Goal: Task Accomplishment & Management: Complete application form

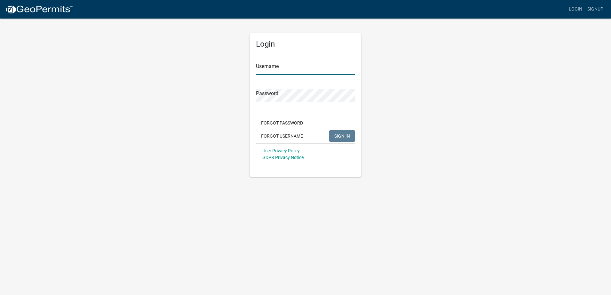
click at [273, 70] on input "Username" at bounding box center [305, 68] width 99 height 13
type input "p"
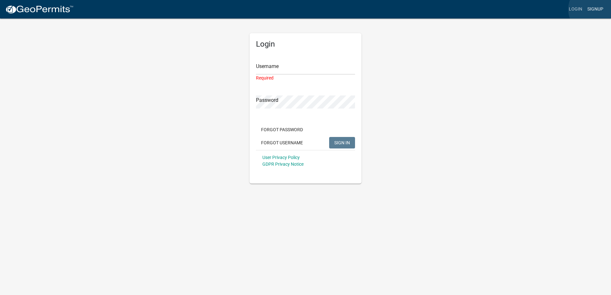
click at [594, 9] on link "Signup" at bounding box center [595, 9] width 21 height 12
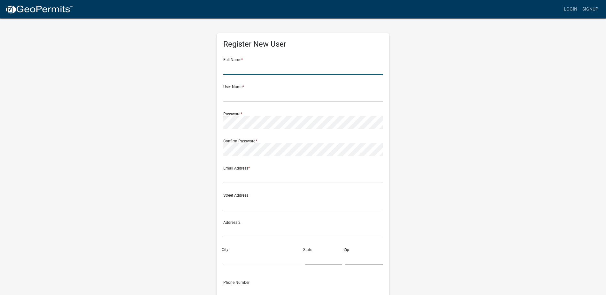
click at [267, 67] on input "text" at bounding box center [303, 68] width 160 height 13
click at [266, 67] on input "[PERSON_NAME]" at bounding box center [303, 68] width 160 height 13
type input "[PERSON_NAME]"
click at [237, 96] on input "text" at bounding box center [303, 95] width 160 height 13
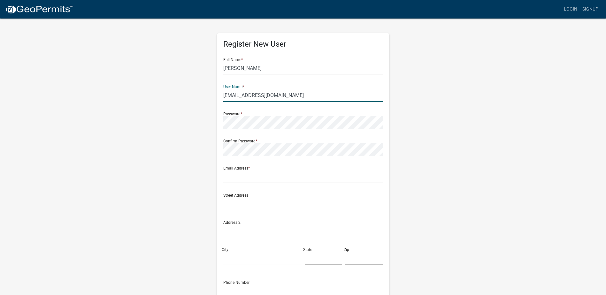
type input "[EMAIL_ADDRESS][DOMAIN_NAME]"
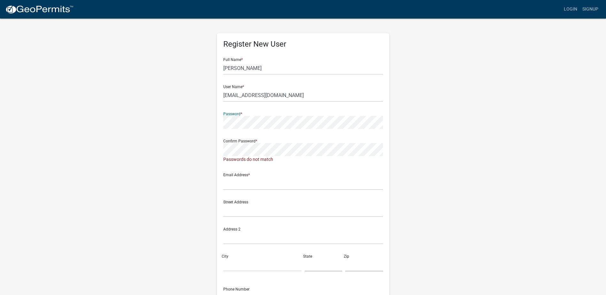
click at [203, 125] on div "Register New User Full Name * [PERSON_NAME] User Name * [EMAIL_ADDRESS][DOMAIN_…" at bounding box center [303, 192] width 364 height 349
click at [231, 182] on input "text" at bounding box center [303, 183] width 160 height 13
click at [217, 127] on div "Register New User Full Name * [PERSON_NAME] User Name * [EMAIL_ADDRESS][DOMAIN_…" at bounding box center [303, 192] width 173 height 319
click at [219, 148] on div "Register New User Full Name * [PERSON_NAME] User Name * [EMAIL_ADDRESS][DOMAIN_…" at bounding box center [303, 192] width 173 height 319
click at [252, 181] on input "text" at bounding box center [303, 176] width 160 height 13
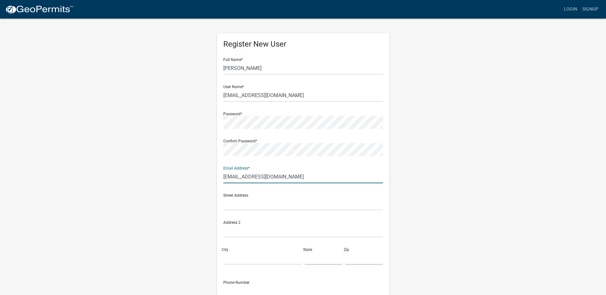
type input "[EMAIL_ADDRESS][DOMAIN_NAME]"
click at [243, 203] on input "text" at bounding box center [303, 203] width 160 height 13
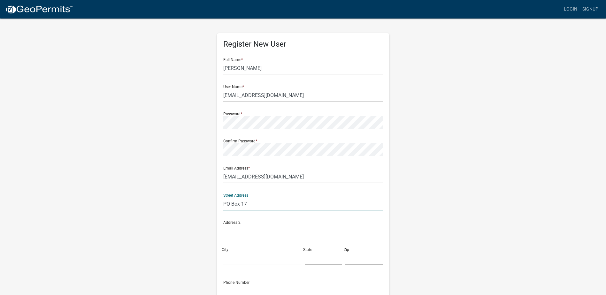
type input "PO Box 17"
click at [236, 259] on input "City" at bounding box center [262, 258] width 78 height 13
type input "Dyer"
type input "IN"
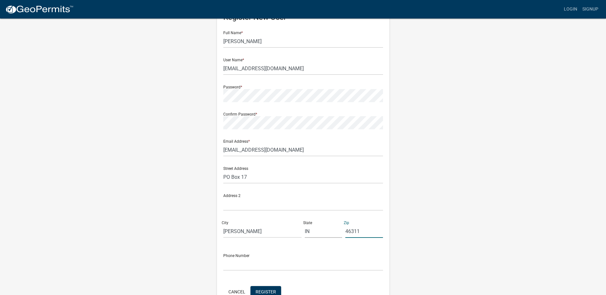
scroll to position [64, 0]
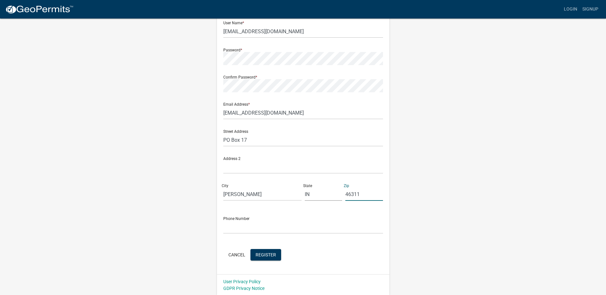
type input "46311"
click at [247, 228] on input "text" at bounding box center [303, 227] width 160 height 13
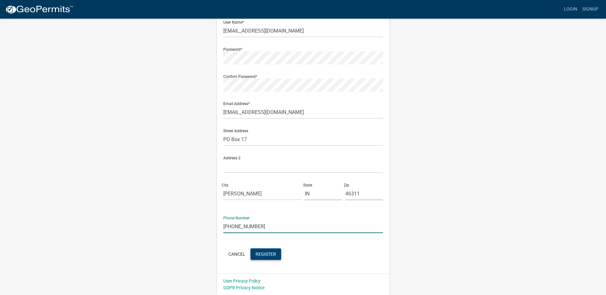
type input "219-746-4336"
click at [266, 252] on span "Register" at bounding box center [266, 253] width 20 height 5
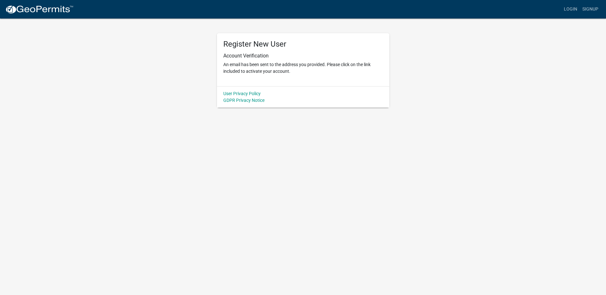
scroll to position [0, 0]
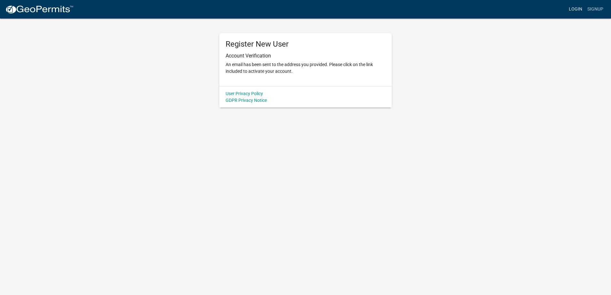
click at [572, 8] on link "Login" at bounding box center [575, 9] width 19 height 12
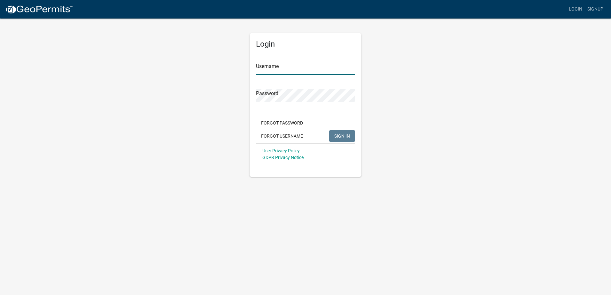
type input "[EMAIL_ADDRESS][DOMAIN_NAME]"
click at [348, 140] on button "SIGN IN" at bounding box center [342, 136] width 26 height 12
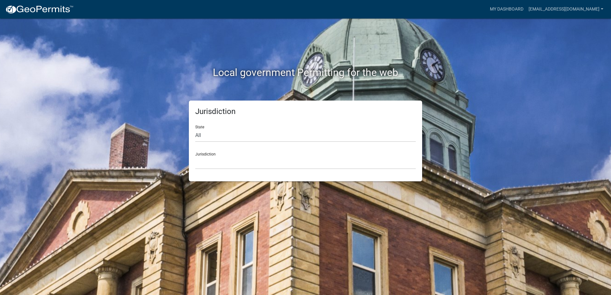
click at [210, 154] on div "Jurisdiction Custer County, Colorado Carroll County, Georgia Cook County, Georg…" at bounding box center [305, 158] width 220 height 22
click at [211, 160] on select "Custer County, Colorado Carroll County, Georgia Cook County, Georgia Crawford C…" at bounding box center [305, 162] width 220 height 13
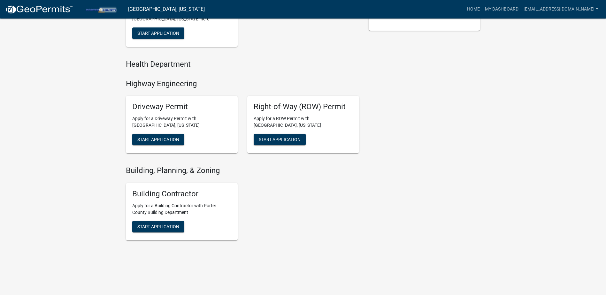
scroll to position [200, 0]
click at [165, 227] on span "Start Application" at bounding box center [158, 226] width 42 height 5
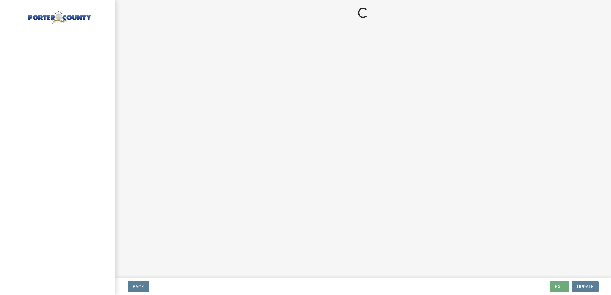
select select "IN"
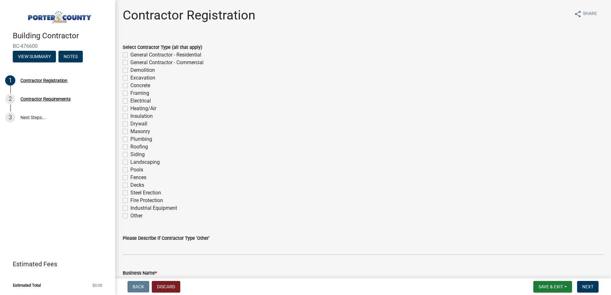
click at [130, 53] on label "General Contractor - Residential" at bounding box center [165, 55] width 71 height 8
click at [130, 53] on input "General Contractor - Residential" at bounding box center [132, 53] width 4 height 4
checkbox input "true"
checkbox input "false"
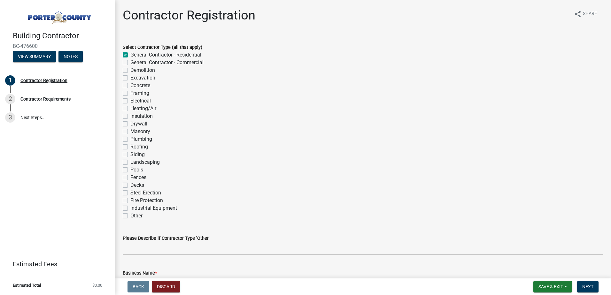
checkbox input "false"
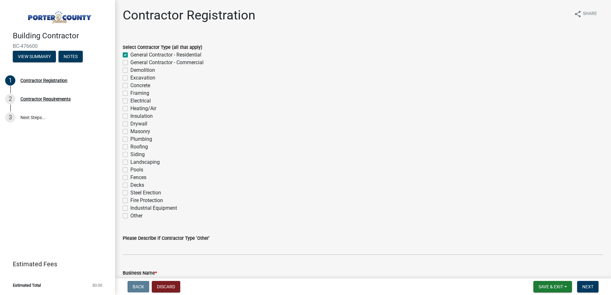
checkbox input "false"
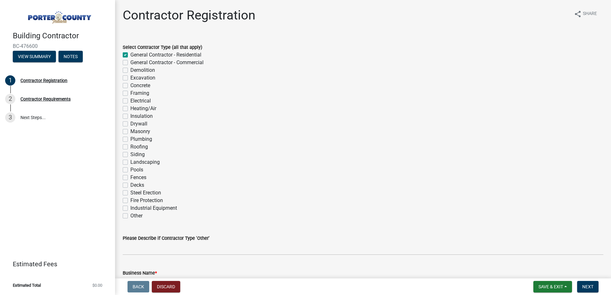
checkbox input "false"
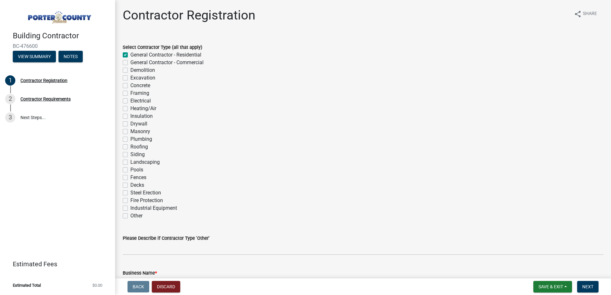
checkbox input "false"
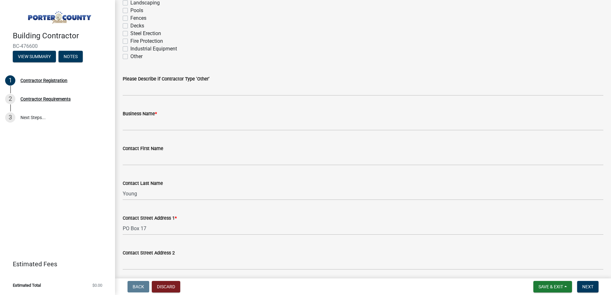
scroll to position [160, 0]
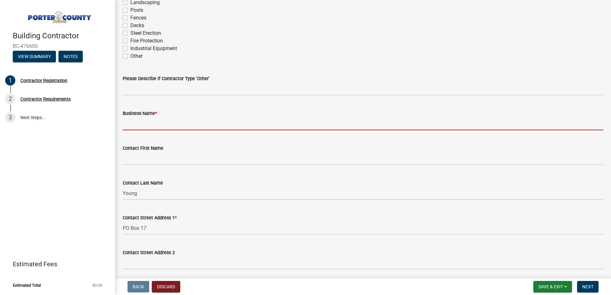
click at [144, 123] on input "Business Name *" at bounding box center [363, 123] width 481 height 13
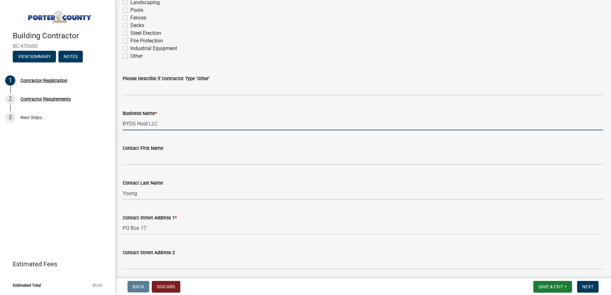
click at [147, 123] on input "BYDS Hold LLC" at bounding box center [363, 123] width 481 height 13
type input "BYDS HOLD LLC"
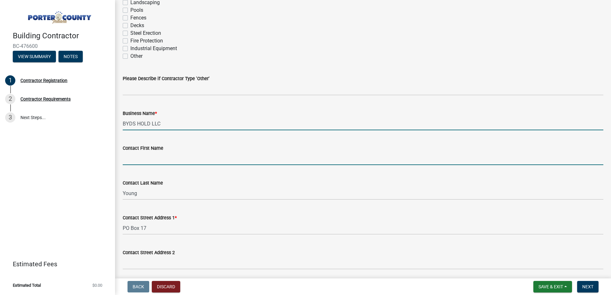
click at [153, 160] on input "Contact First Name" at bounding box center [363, 158] width 481 height 13
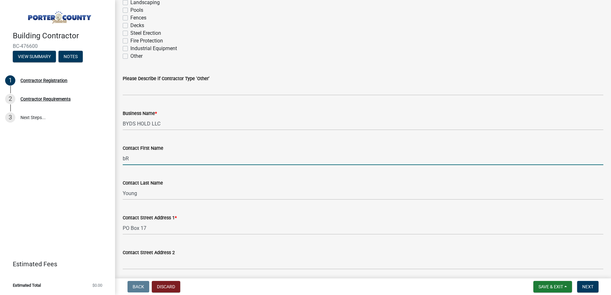
type input "b"
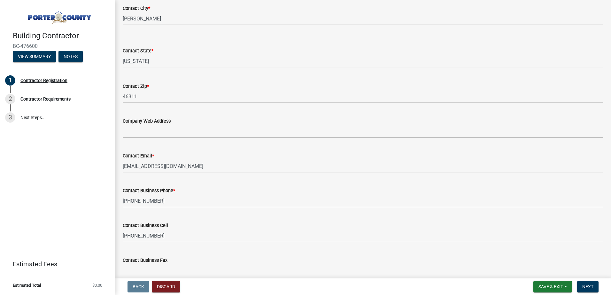
scroll to position [470, 0]
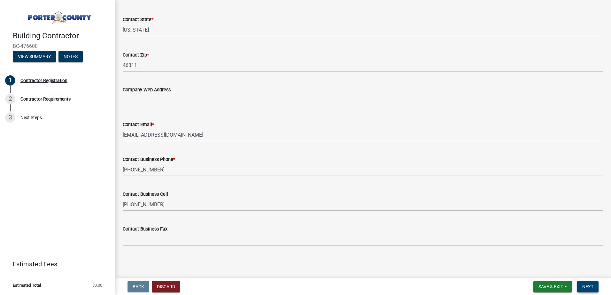
type input "Bruce"
click at [595, 291] on button "Next" at bounding box center [587, 287] width 21 height 12
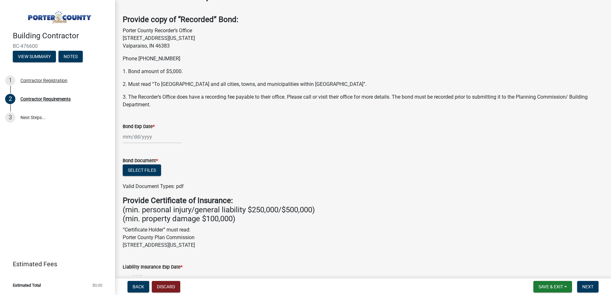
scroll to position [32, 0]
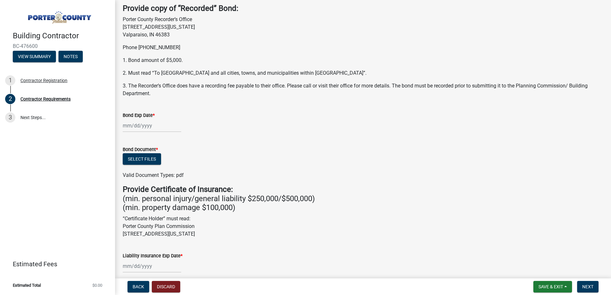
click at [130, 126] on div at bounding box center [152, 125] width 58 height 13
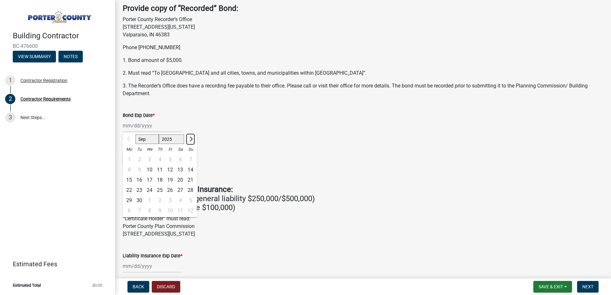
click at [191, 139] on span "Next month" at bounding box center [190, 139] width 5 height 5
click at [190, 138] on span "Next month" at bounding box center [190, 139] width 5 height 5
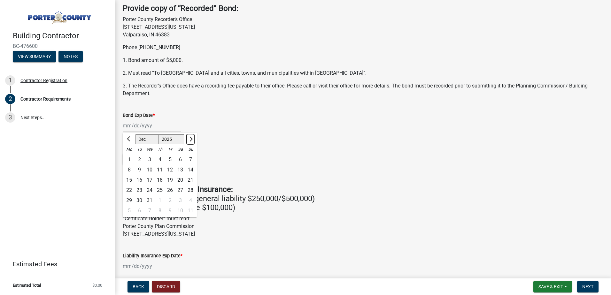
select select "2"
select select "2026"
click at [190, 138] on span "Next month" at bounding box center [190, 139] width 5 height 5
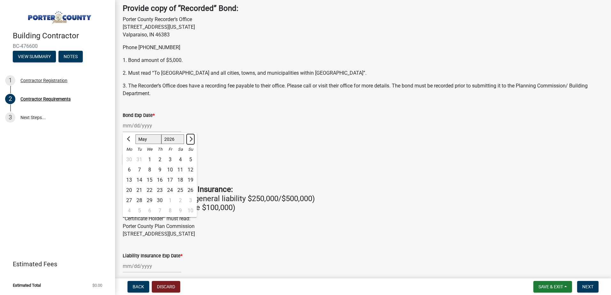
click at [190, 138] on span "Next month" at bounding box center [190, 139] width 5 height 5
select select "9"
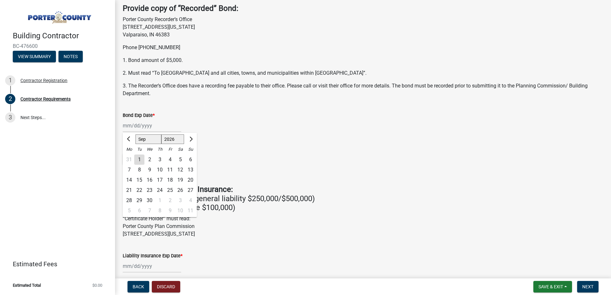
click at [181, 159] on div "5" at bounding box center [180, 160] width 10 height 10
type input "09/05/2026"
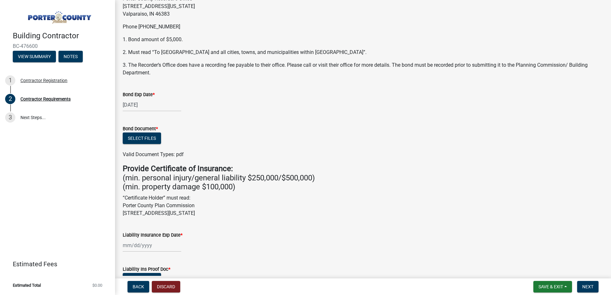
scroll to position [64, 0]
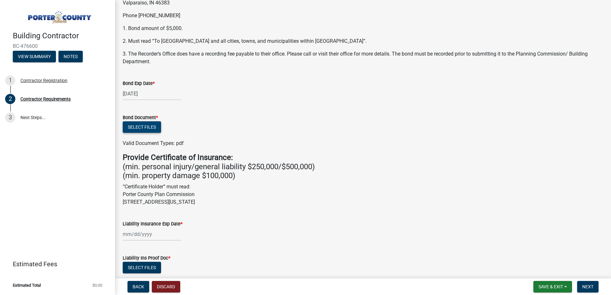
click at [150, 131] on button "Select files" at bounding box center [142, 127] width 38 height 12
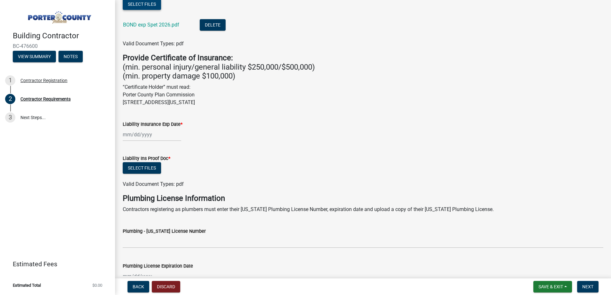
scroll to position [192, 0]
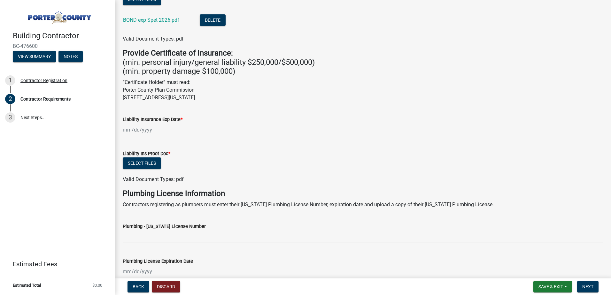
click at [129, 130] on div at bounding box center [152, 129] width 58 height 13
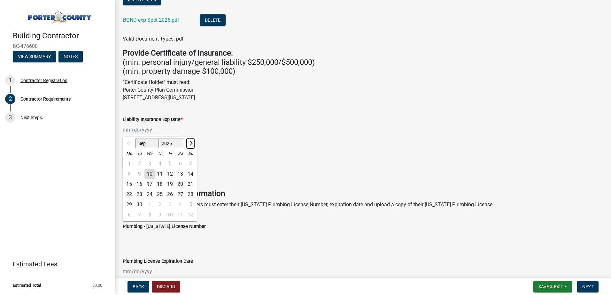
click at [192, 144] on span "Next month" at bounding box center [190, 143] width 5 height 5
select select "12"
click at [183, 195] on div "27" at bounding box center [180, 194] width 10 height 10
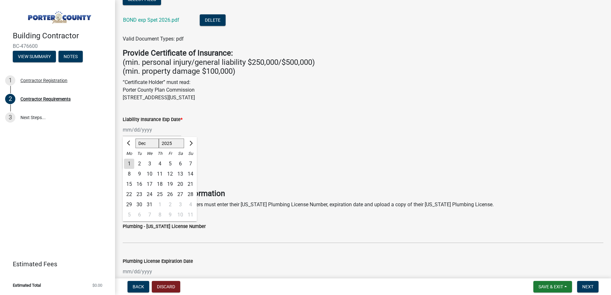
type input "12/27/2025"
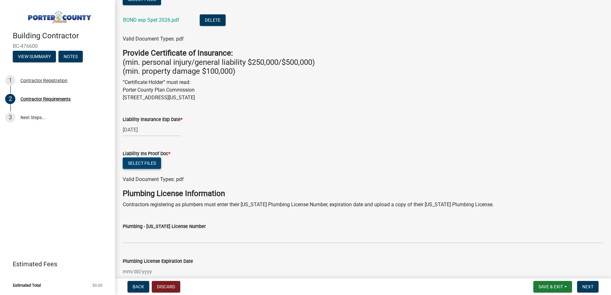
click at [152, 166] on button "Select files" at bounding box center [142, 164] width 38 height 12
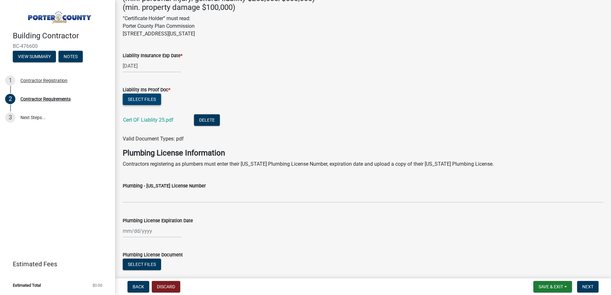
scroll to position [295, 0]
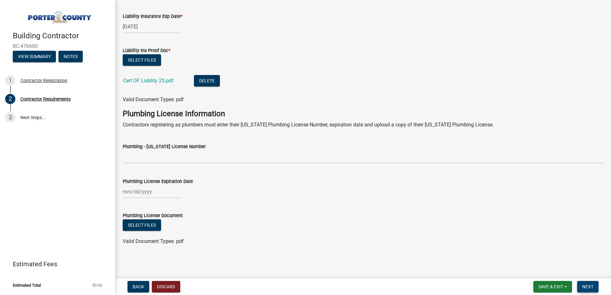
click at [590, 288] on span "Next" at bounding box center [587, 286] width 11 height 5
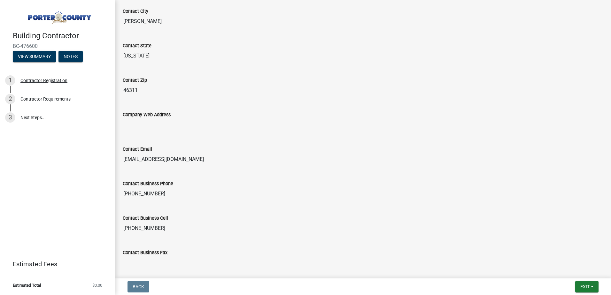
scroll to position [351, 0]
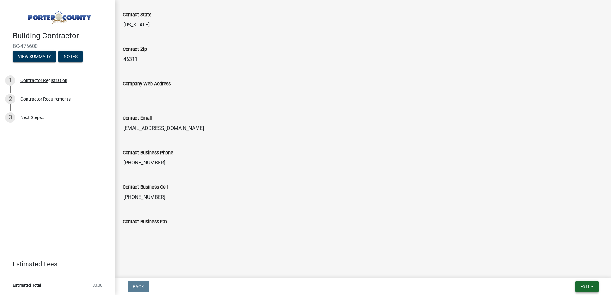
click at [584, 289] on span "Exit" at bounding box center [584, 286] width 9 height 5
click at [566, 269] on button "Save & Exit" at bounding box center [572, 270] width 51 height 15
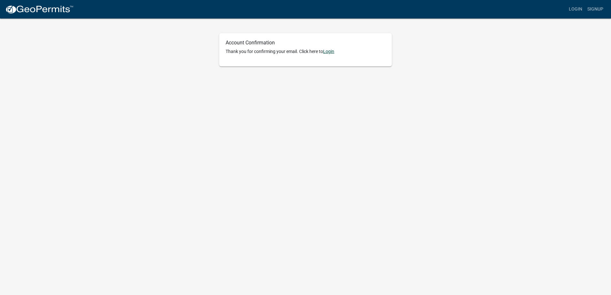
click at [333, 54] on link "Login" at bounding box center [328, 51] width 11 height 5
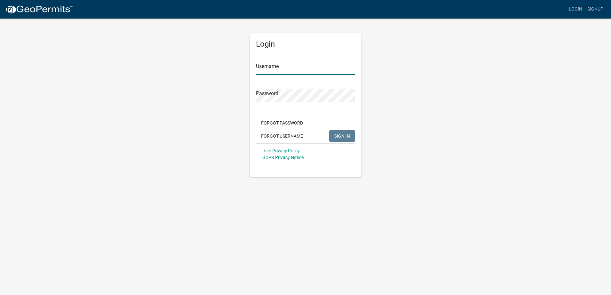
type input "[EMAIL_ADDRESS][DOMAIN_NAME]"
click at [347, 138] on span "SIGN IN" at bounding box center [342, 135] width 16 height 5
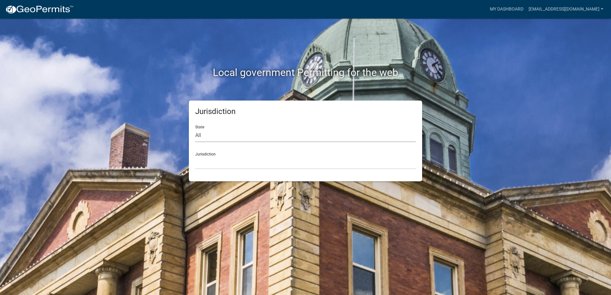
click at [212, 135] on select "All [US_STATE] [US_STATE] [US_STATE] [US_STATE] [US_STATE] [US_STATE] [US_STATE…" at bounding box center [305, 135] width 220 height 13
select select "[US_STATE]"
click at [195, 129] on select "All [US_STATE] [US_STATE] [US_STATE] [US_STATE] [US_STATE] [US_STATE] [US_STATE…" at bounding box center [305, 135] width 220 height 13
click at [220, 160] on select "City of [GEOGRAPHIC_DATA], [US_STATE] City of [GEOGRAPHIC_DATA], [US_STATE] Cit…" at bounding box center [305, 162] width 220 height 13
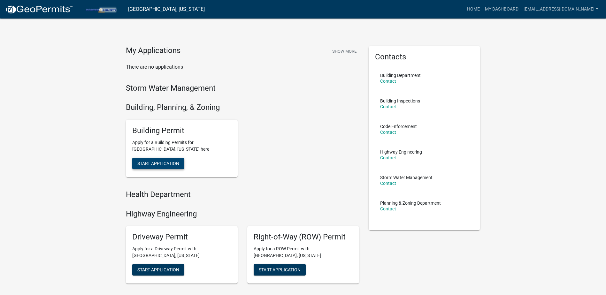
click at [169, 164] on span "Start Application" at bounding box center [158, 163] width 42 height 5
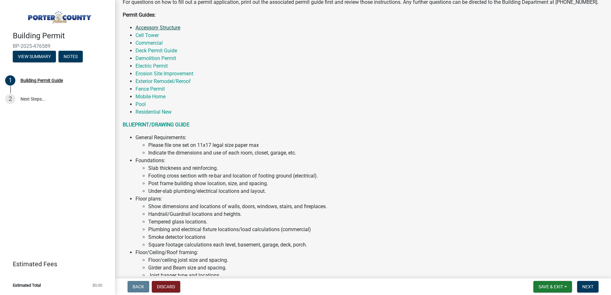
scroll to position [128, 0]
click at [151, 110] on link "Residential New" at bounding box center [153, 112] width 36 height 6
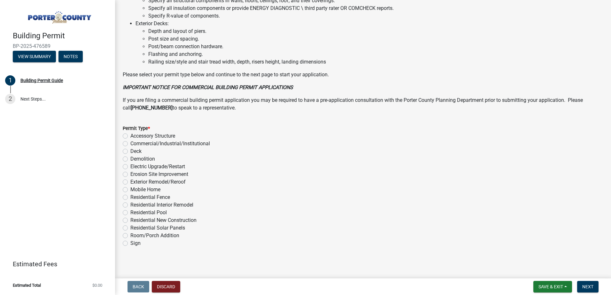
scroll to position [428, 0]
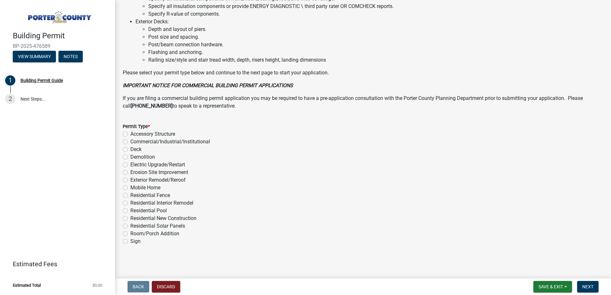
click at [130, 218] on label "Residential New Construction" at bounding box center [163, 219] width 66 height 8
click at [130, 218] on input "Residential New Construction" at bounding box center [132, 217] width 4 height 4
radio input "true"
click at [586, 287] on span "Next" at bounding box center [587, 286] width 11 height 5
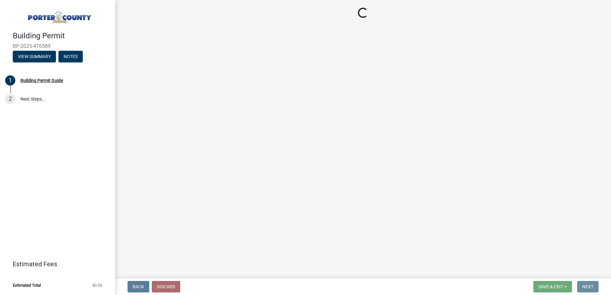
scroll to position [0, 0]
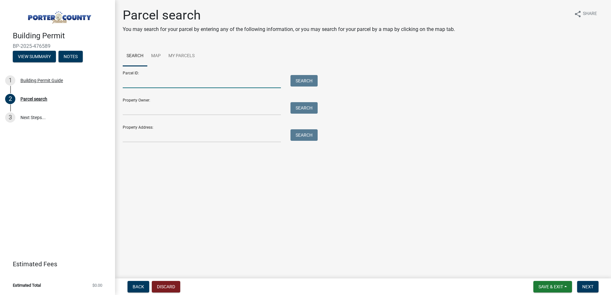
click at [144, 84] on input "Parcel ID:" at bounding box center [202, 81] width 158 height 13
click at [149, 84] on input "Parcel ID:" at bounding box center [202, 81] width 158 height 13
type input "641112226011000018"
click at [302, 80] on button "Search" at bounding box center [303, 81] width 27 height 12
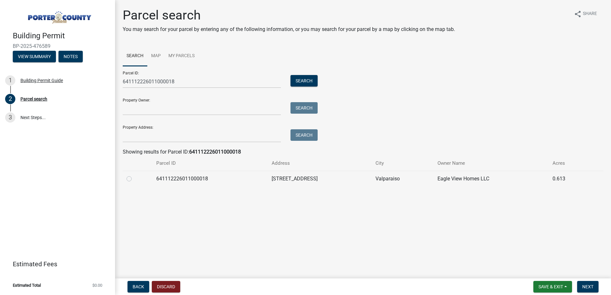
click at [134, 175] on label at bounding box center [134, 175] width 0 height 0
click at [134, 179] on input "radio" at bounding box center [136, 177] width 4 height 4
radio input "true"
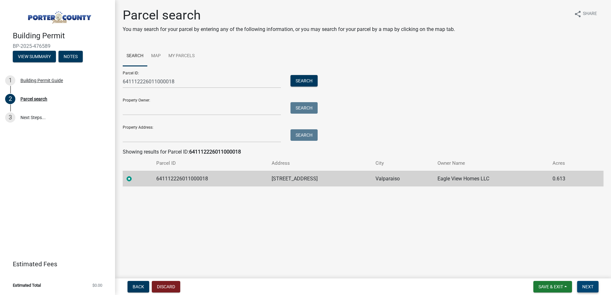
click at [589, 287] on span "Next" at bounding box center [587, 286] width 11 height 5
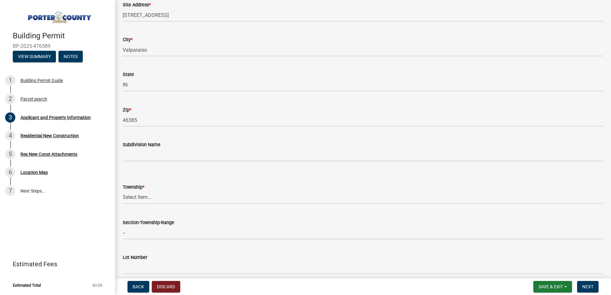
scroll to position [160, 0]
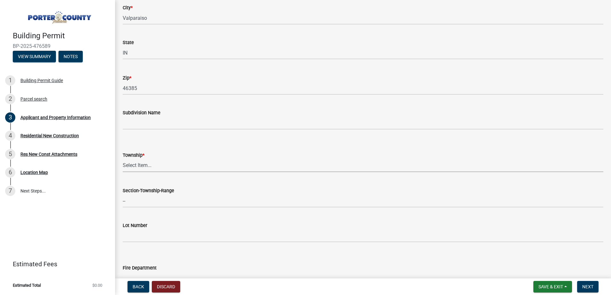
click at [145, 166] on select "Select Item... [PERSON_NAME][GEOGRAPHIC_DATA] [PERSON_NAME][GEOGRAPHIC_DATA] [G…" at bounding box center [363, 165] width 481 height 13
click at [123, 159] on select "Select Item... [PERSON_NAME][GEOGRAPHIC_DATA] [PERSON_NAME][GEOGRAPHIC_DATA] [G…" at bounding box center [363, 165] width 481 height 13
select select "eebc071e-620a-4db8-83e9-cb6b194c67e9"
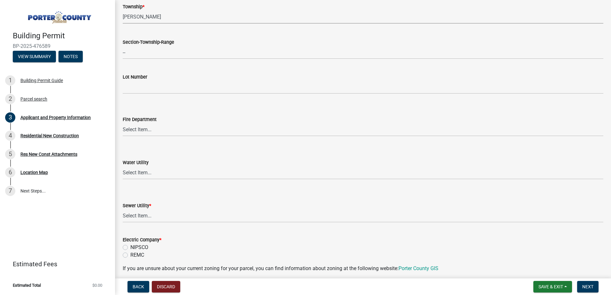
scroll to position [320, 0]
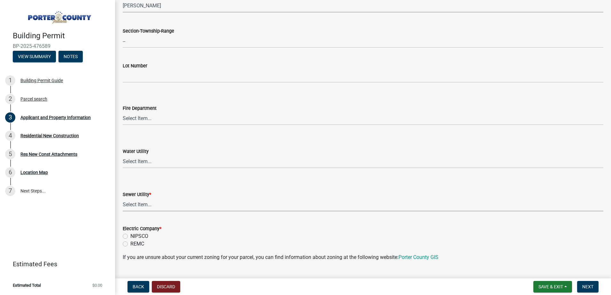
click at [146, 207] on select "Select Item... Aqua [US_STATE] Inc Damon Run Falling Waters Lake Eliza - LEACD …" at bounding box center [363, 204] width 481 height 13
click at [123, 198] on select "Select Item... Aqua [US_STATE] Inc Damon Run Falling Waters Lake Eliza - LEACD …" at bounding box center [363, 204] width 481 height 13
select select "50b13dbd-a6c5-4f62-a7fa-af9af9d24f53"
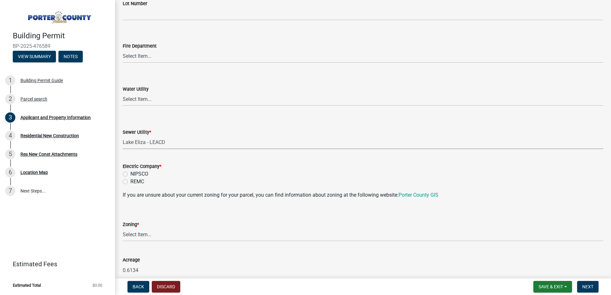
scroll to position [383, 0]
click at [130, 174] on label "NIPSCO" at bounding box center [139, 173] width 18 height 8
click at [130, 173] on input "NIPSCO" at bounding box center [132, 171] width 4 height 4
radio input "true"
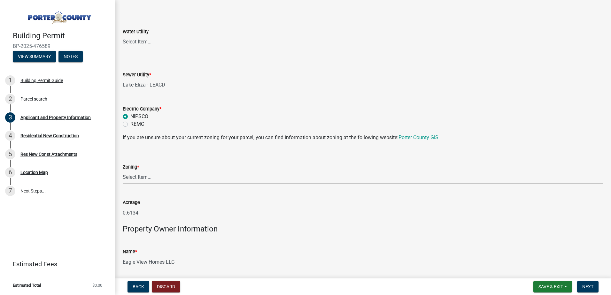
scroll to position [447, 0]
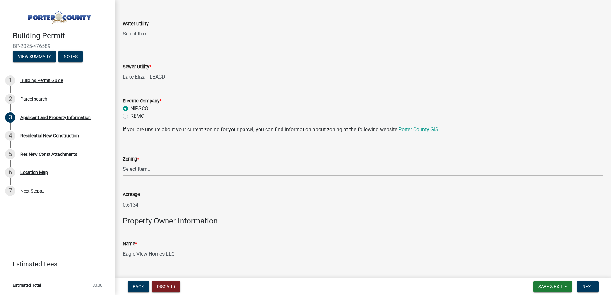
click at [145, 172] on select "Select Item... A1 A2 CH CM CN I1 I2 I3 IN MP OT P1 P2 PUD R1 R2 R3 R4 RL RR" at bounding box center [363, 169] width 481 height 13
click at [123, 163] on select "Select Item... A1 A2 CH CM CN I1 I2 I3 IN MP OT P1 P2 PUD R1 R2 R3 R4 RL RR" at bounding box center [363, 169] width 481 height 13
select select "0d764019-f1ff-4f3b-9299-33f0d080acc7"
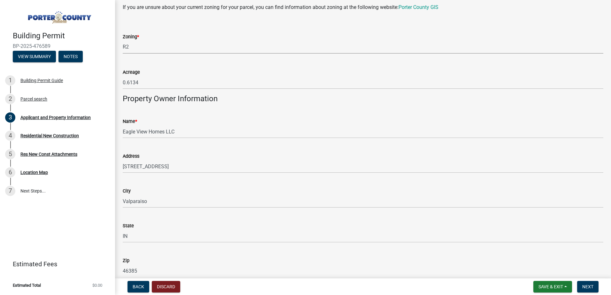
scroll to position [575, 0]
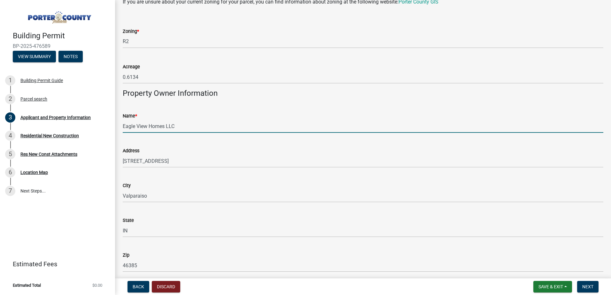
drag, startPoint x: 178, startPoint y: 126, endPoint x: 123, endPoint y: 125, distance: 55.3
click at [123, 125] on input "Eagle View Homes LLC" at bounding box center [363, 126] width 481 height 13
type input "[PERSON_NAME] and [PERSON_NAME]"
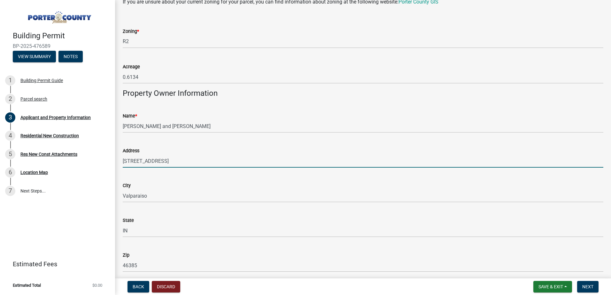
drag, startPoint x: 176, startPoint y: 164, endPoint x: 118, endPoint y: 164, distance: 58.2
click at [118, 164] on div "Address [STREET_ADDRESS]" at bounding box center [363, 153] width 490 height 30
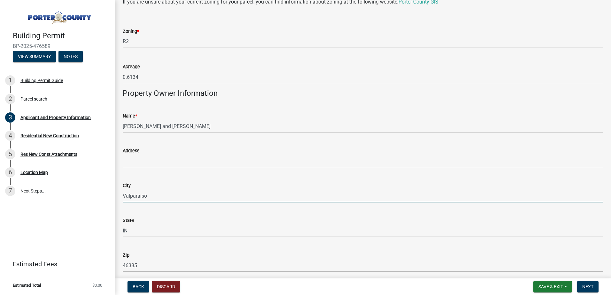
drag, startPoint x: 149, startPoint y: 196, endPoint x: 117, endPoint y: 197, distance: 32.6
click at [117, 197] on div "Applicant and Property Information share Share Property Location Information Pa…" at bounding box center [363, 7] width 496 height 1149
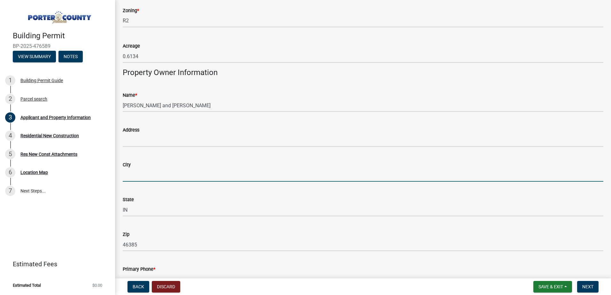
scroll to position [607, 0]
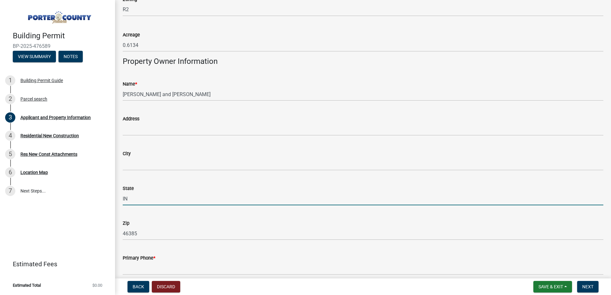
drag, startPoint x: 140, startPoint y: 197, endPoint x: 119, endPoint y: 197, distance: 20.5
click at [119, 197] on div "State [US_STATE]" at bounding box center [363, 191] width 490 height 30
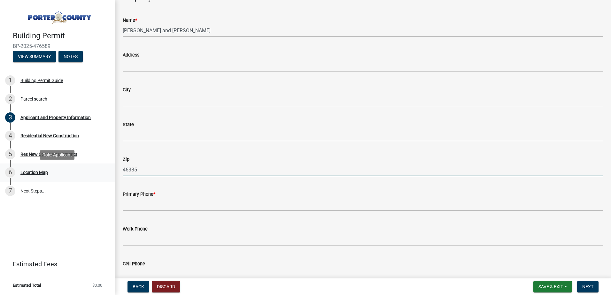
drag, startPoint x: 145, startPoint y: 172, endPoint x: 111, endPoint y: 171, distance: 34.2
click at [111, 171] on div "Building Permit BP-2025-476589 View Summary Notes 1 Building Permit Guide 2 Par…" at bounding box center [305, 147] width 611 height 295
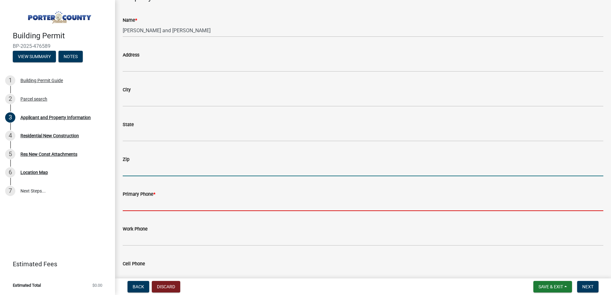
click at [127, 207] on input "Primary Phone *" at bounding box center [363, 204] width 481 height 13
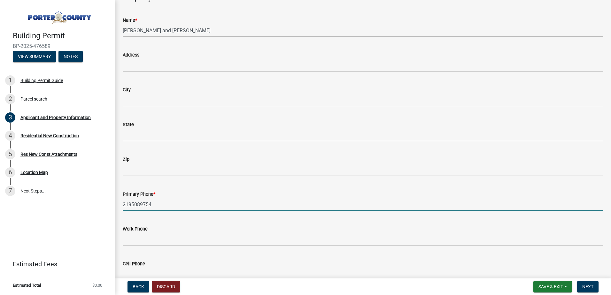
type input "2195089754"
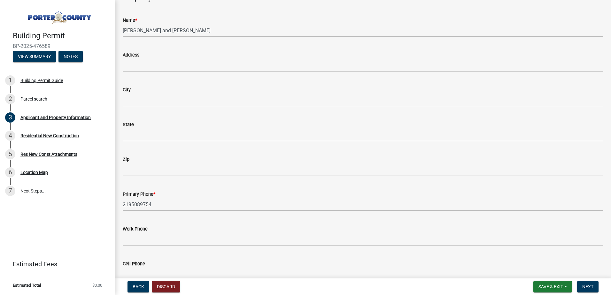
click at [189, 220] on div "Work Phone" at bounding box center [363, 231] width 481 height 30
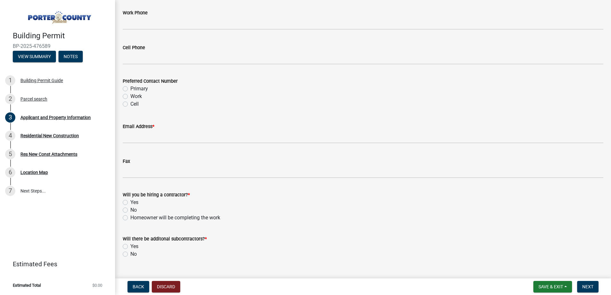
scroll to position [895, 0]
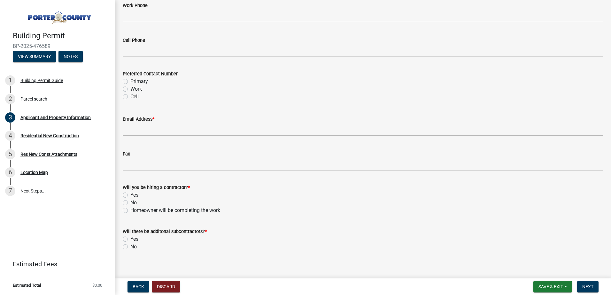
click at [130, 196] on label "Yes" at bounding box center [134, 195] width 8 height 8
click at [130, 196] on input "Yes" at bounding box center [132, 193] width 4 height 4
radio input "true"
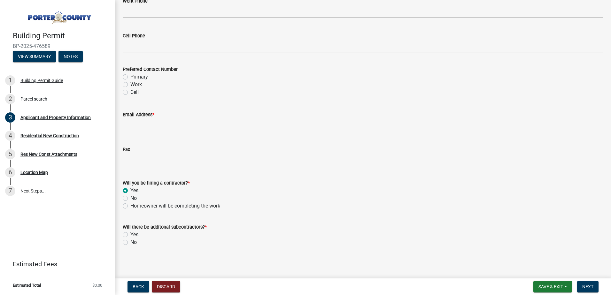
scroll to position [900, 0]
click at [130, 233] on label "Yes" at bounding box center [134, 234] width 8 height 8
click at [130, 233] on input "Yes" at bounding box center [132, 232] width 4 height 4
radio input "true"
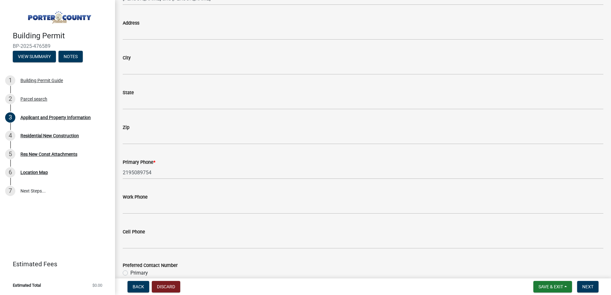
scroll to position [767, 0]
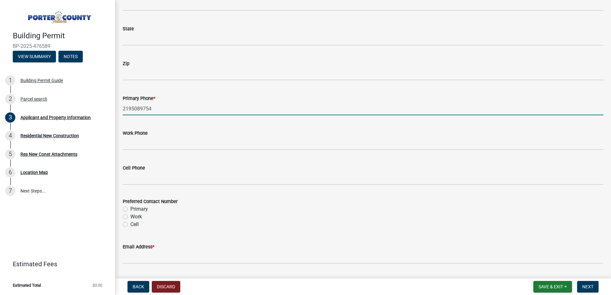
drag, startPoint x: 158, startPoint y: 110, endPoint x: 130, endPoint y: 109, distance: 28.5
click at [130, 109] on input "2195089754" at bounding box center [363, 108] width 481 height 13
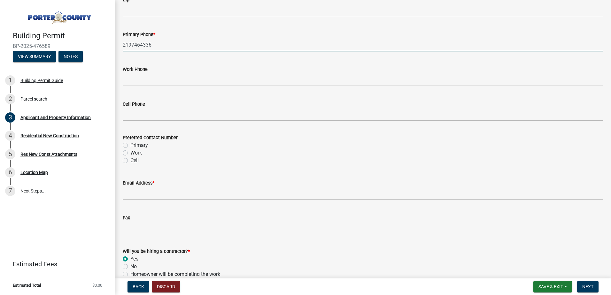
type input "2197464336"
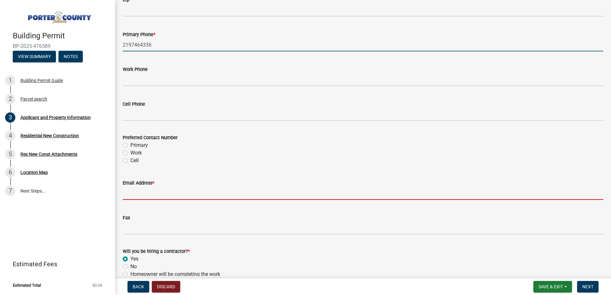
click at [135, 194] on input "Email Address *" at bounding box center [363, 193] width 481 height 13
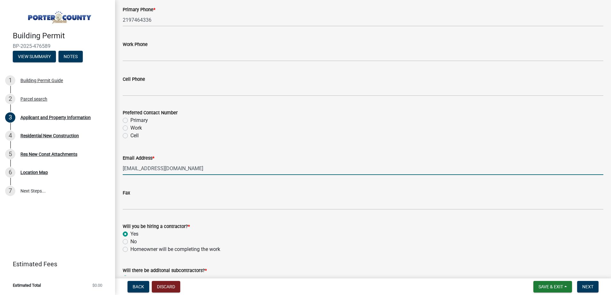
scroll to position [900, 0]
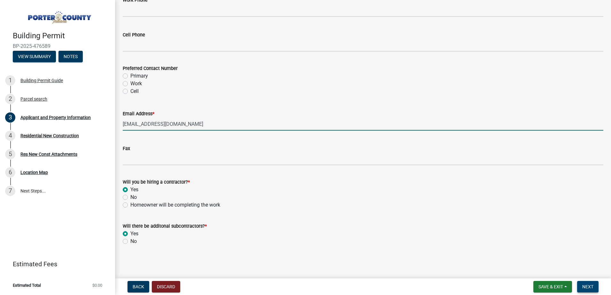
type input "[EMAIL_ADDRESS][DOMAIN_NAME]"
click at [589, 286] on span "Next" at bounding box center [587, 286] width 11 height 5
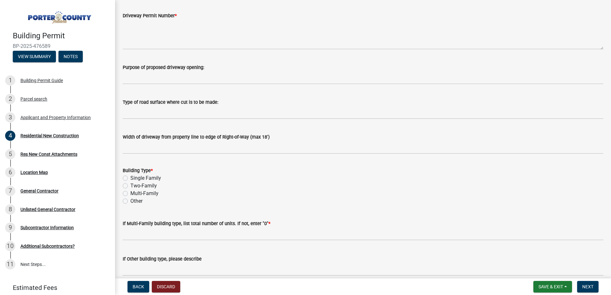
scroll to position [128, 0]
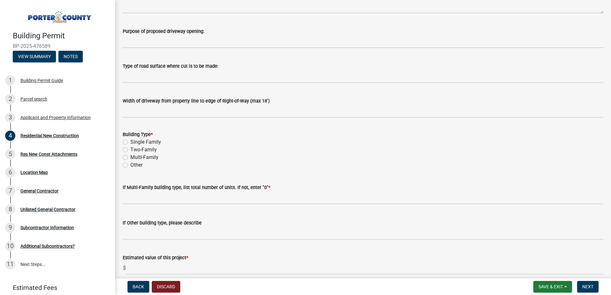
click at [130, 141] on label "Single Family" at bounding box center [145, 142] width 31 height 8
click at [130, 141] on input "Single Family" at bounding box center [132, 140] width 4 height 4
radio input "true"
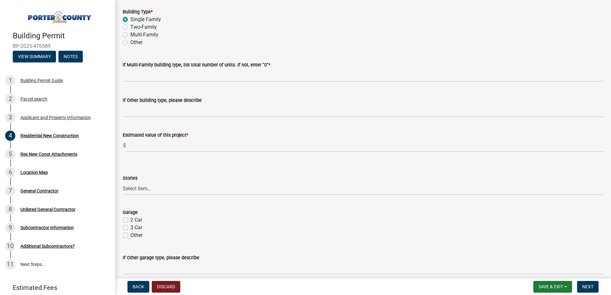
scroll to position [256, 0]
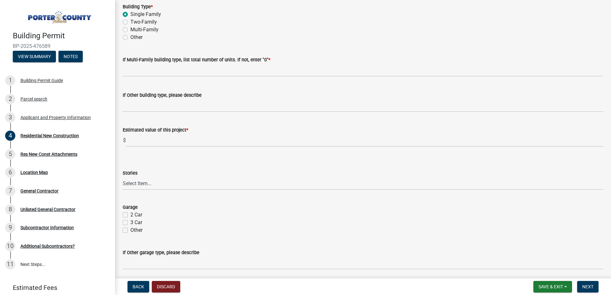
click at [130, 222] on label "3 Car" at bounding box center [136, 223] width 12 height 8
click at [130, 222] on input "3 Car" at bounding box center [132, 221] width 4 height 4
checkbox input "true"
checkbox input "false"
checkbox input "true"
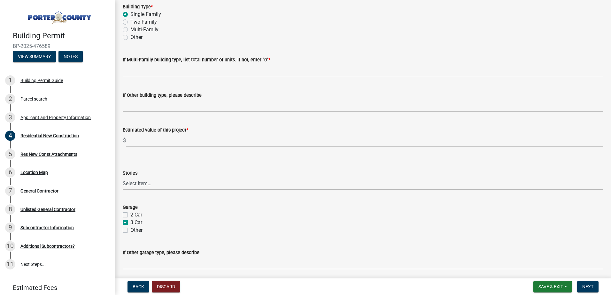
checkbox input "false"
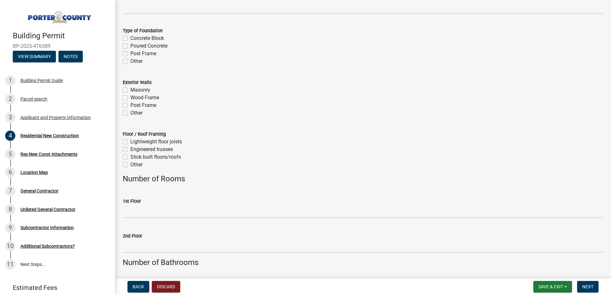
scroll to position [927, 0]
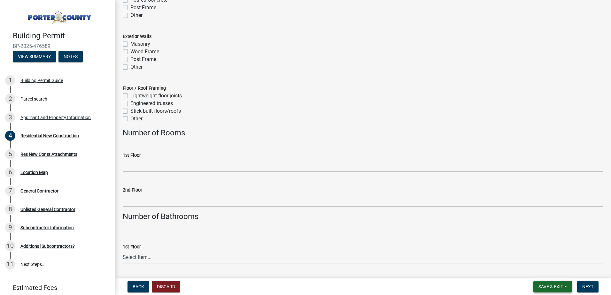
click at [553, 284] on span "Save & Exit" at bounding box center [550, 286] width 25 height 5
click at [544, 269] on button "Save & Exit" at bounding box center [546, 270] width 51 height 15
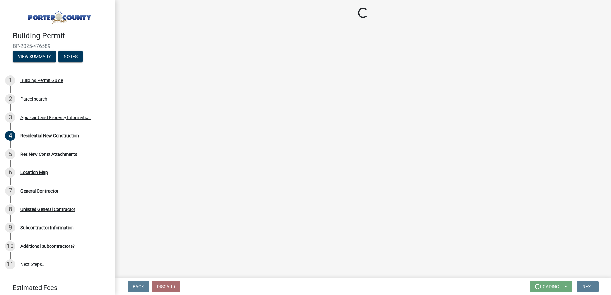
scroll to position [0, 0]
